Goal: Check status: Check status

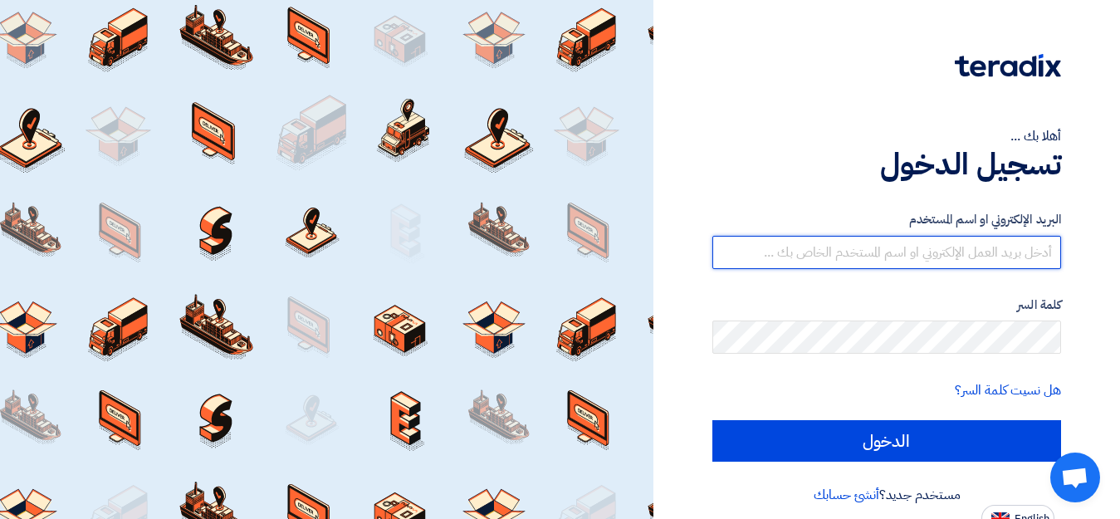
type input "[EMAIL_ADDRESS][DOMAIN_NAME]"
click at [885, 249] on input "[EMAIL_ADDRESS][DOMAIN_NAME]" at bounding box center [886, 252] width 349 height 33
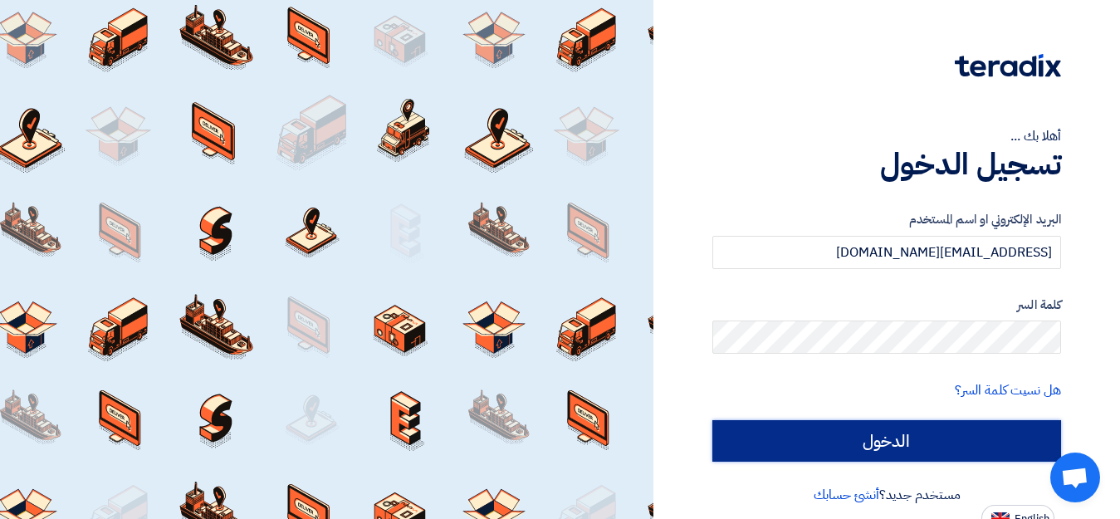
click at [887, 440] on input "الدخول" at bounding box center [886, 441] width 349 height 42
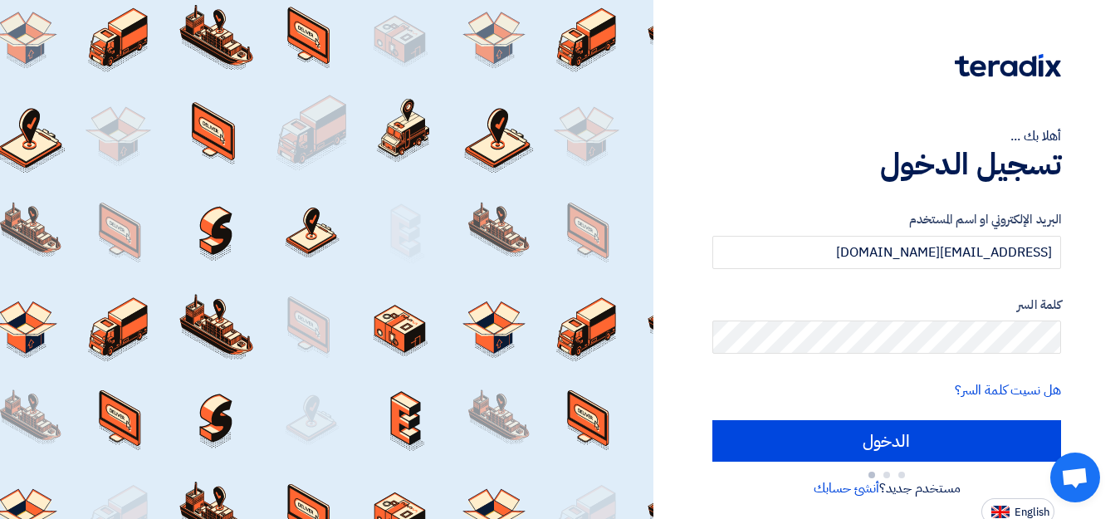
click at [831, 314] on label "كلمة السر" at bounding box center [886, 305] width 349 height 19
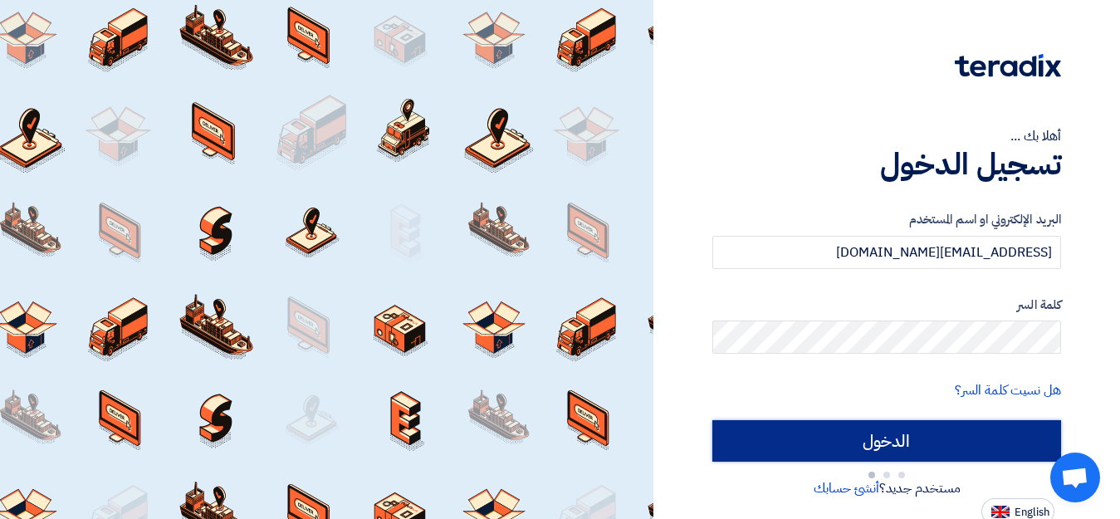
click at [894, 448] on input "الدخول" at bounding box center [886, 441] width 349 height 42
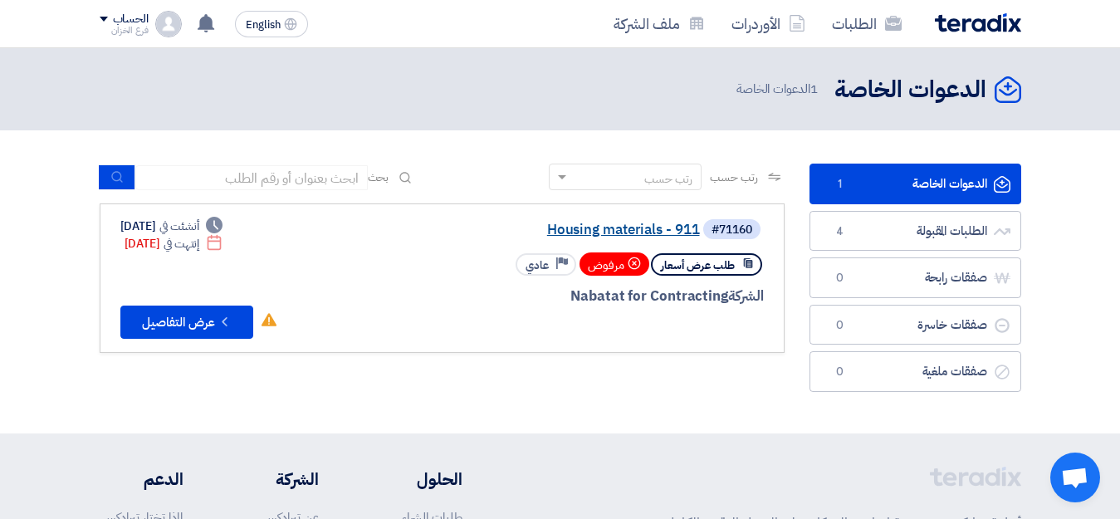
click at [685, 231] on link "Housing materials - 911" at bounding box center [534, 230] width 332 height 15
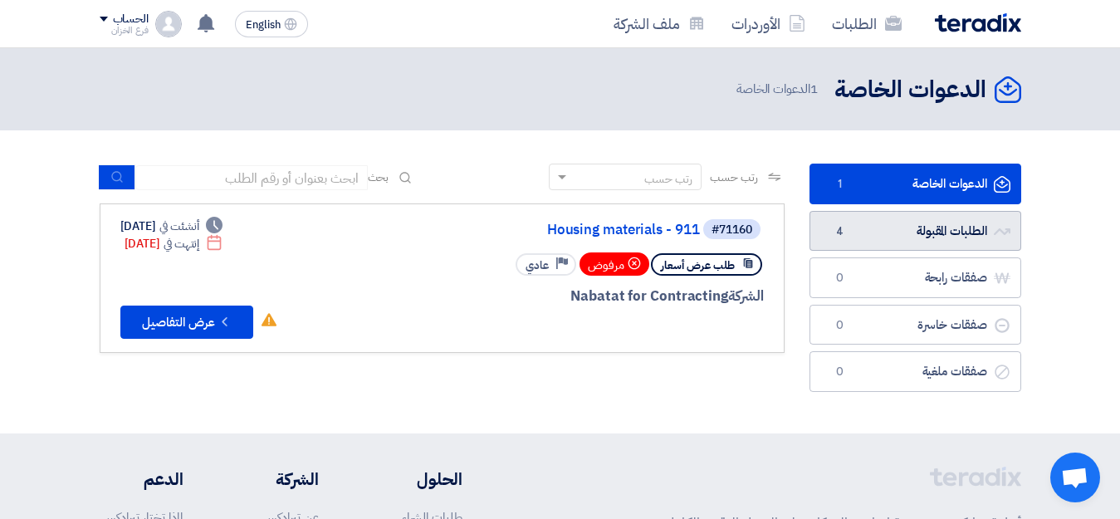
click at [942, 232] on link "الطلبات المقبولة الطلبات المقبولة 4" at bounding box center [916, 231] width 212 height 41
